Goal: Find specific page/section: Find specific page/section

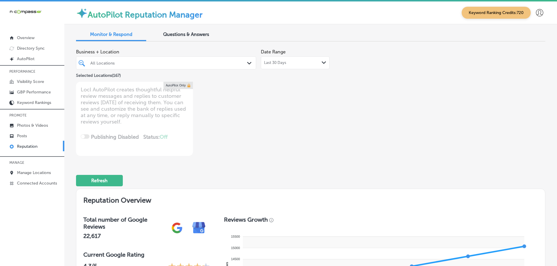
scroll to position [818, 0]
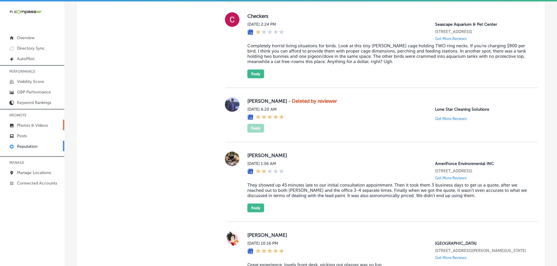
click at [23, 122] on link "Photos & Videos" at bounding box center [32, 125] width 64 height 11
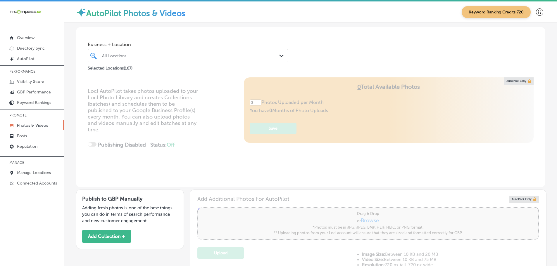
type input "5"
click at [178, 56] on div "All Locations" at bounding box center [191, 55] width 178 height 5
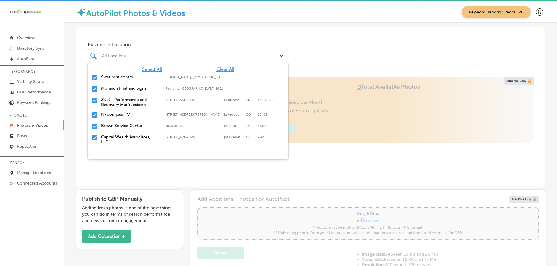
click at [220, 69] on span "Clear All" at bounding box center [225, 70] width 18 height 6
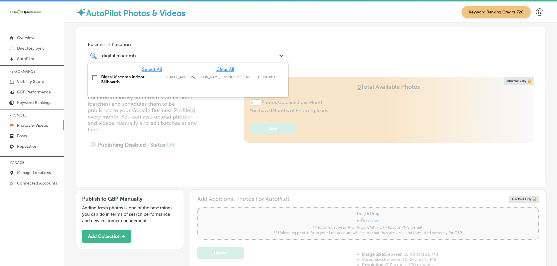
click at [94, 78] on input "checkbox" at bounding box center [94, 77] width 7 height 7
type input "digital macomb"
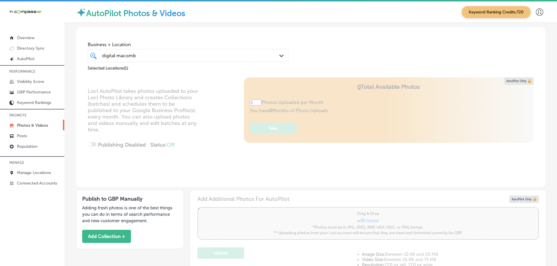
click at [313, 58] on div "Business + Location digital macomb digital macomb Path Created with Sketch. Sel…" at bounding box center [310, 49] width 469 height 44
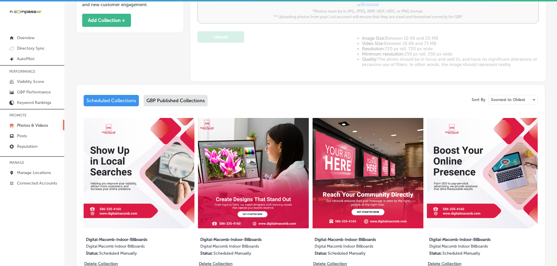
scroll to position [234, 0]
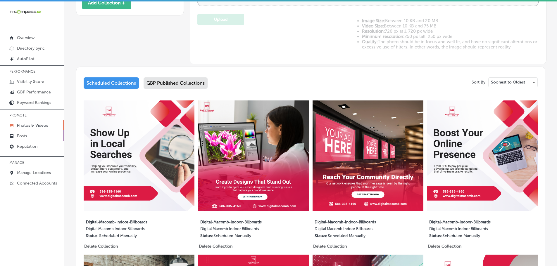
click at [22, 137] on p "Posts" at bounding box center [22, 136] width 10 height 5
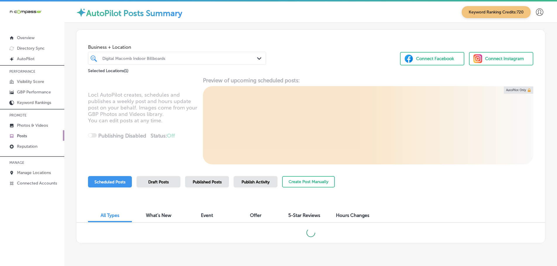
click at [257, 58] on icon "Path Created with Sketch." at bounding box center [259, 58] width 4 height 3
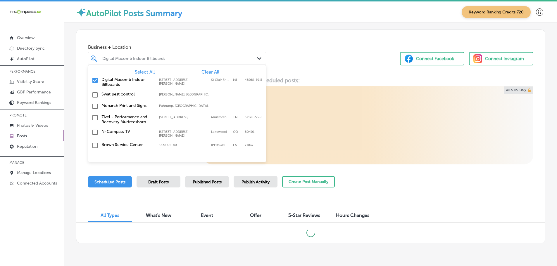
click at [210, 71] on span "Clear All" at bounding box center [210, 72] width 18 height 6
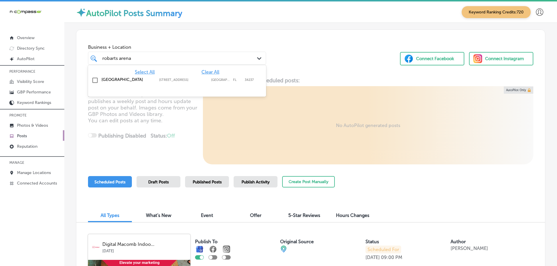
click at [110, 81] on label "[GEOGRAPHIC_DATA]" at bounding box center [127, 79] width 52 height 5
type input "robarts arena"
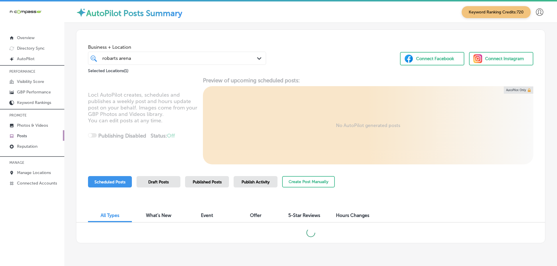
click at [314, 70] on div "Business + Location [GEOGRAPHIC_DATA] Path Created with Sketch. Selected Locati…" at bounding box center [310, 52] width 469 height 44
